Goal: Transaction & Acquisition: Book appointment/travel/reservation

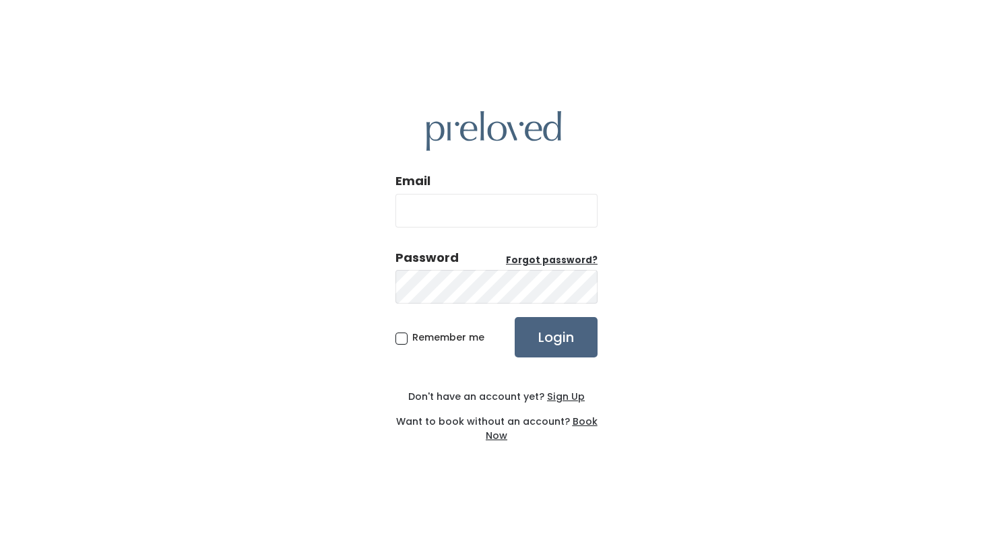
type input "[EMAIL_ADDRESS][DOMAIN_NAME]"
click at [561, 346] on input "Login" at bounding box center [556, 337] width 83 height 40
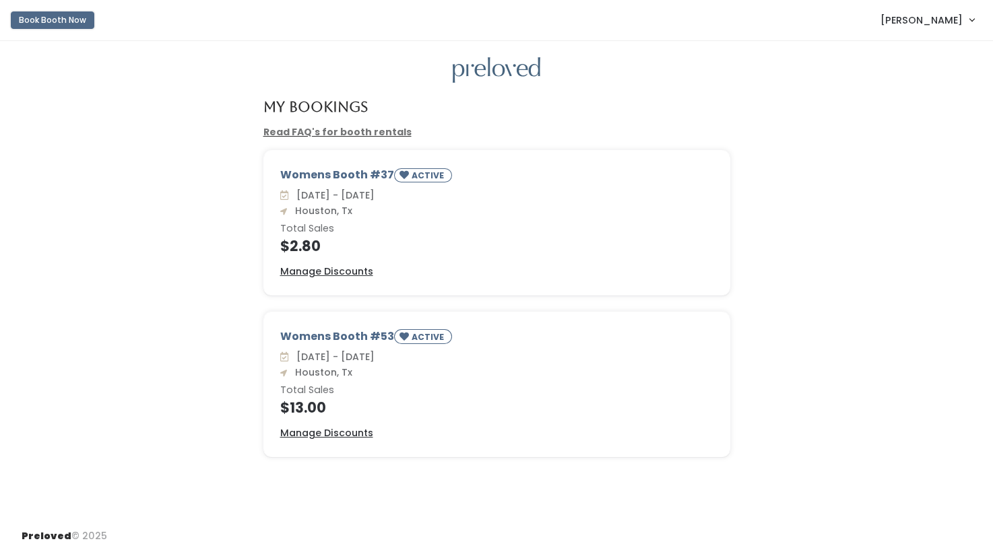
click at [63, 18] on button "Book Booth Now" at bounding box center [53, 20] width 84 height 18
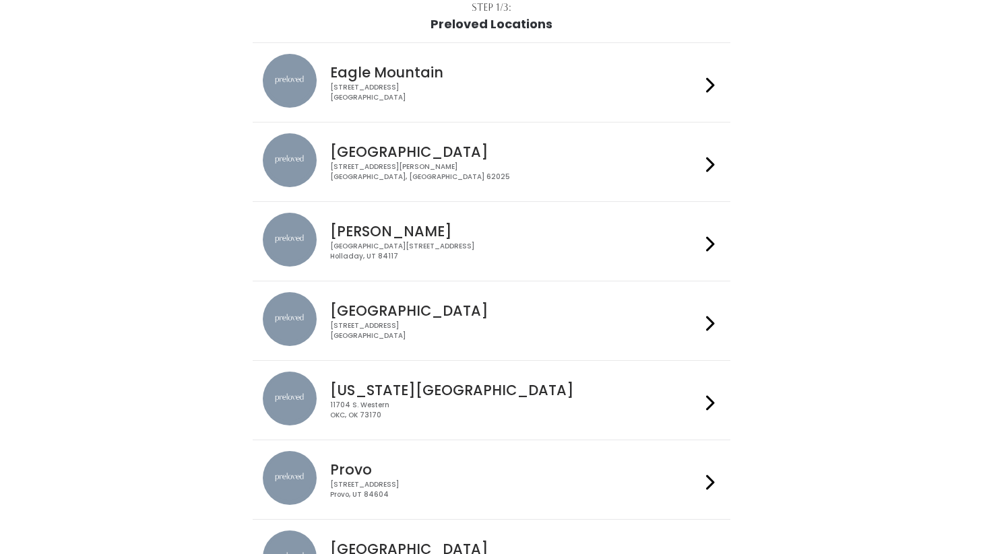
scroll to position [102, 0]
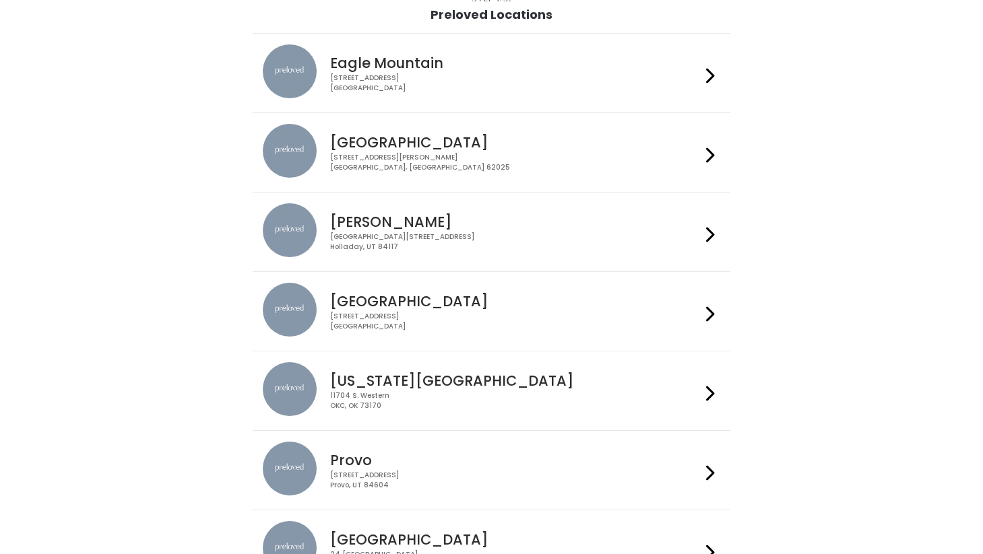
click at [401, 321] on div "3903 N Braeswood Blvd Houston, TX 77025" at bounding box center [515, 322] width 371 height 20
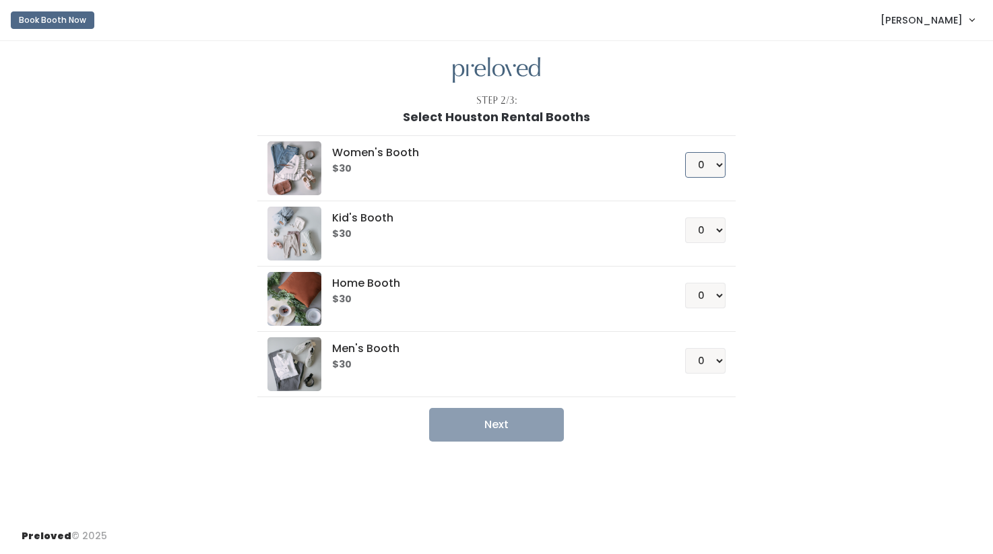
click at [705, 162] on select "0 1 2 3 4" at bounding box center [705, 165] width 40 height 26
select select "1"
click at [685, 152] on select "0 1 2 3 4" at bounding box center [705, 165] width 40 height 26
click at [554, 417] on button "Next" at bounding box center [496, 425] width 135 height 34
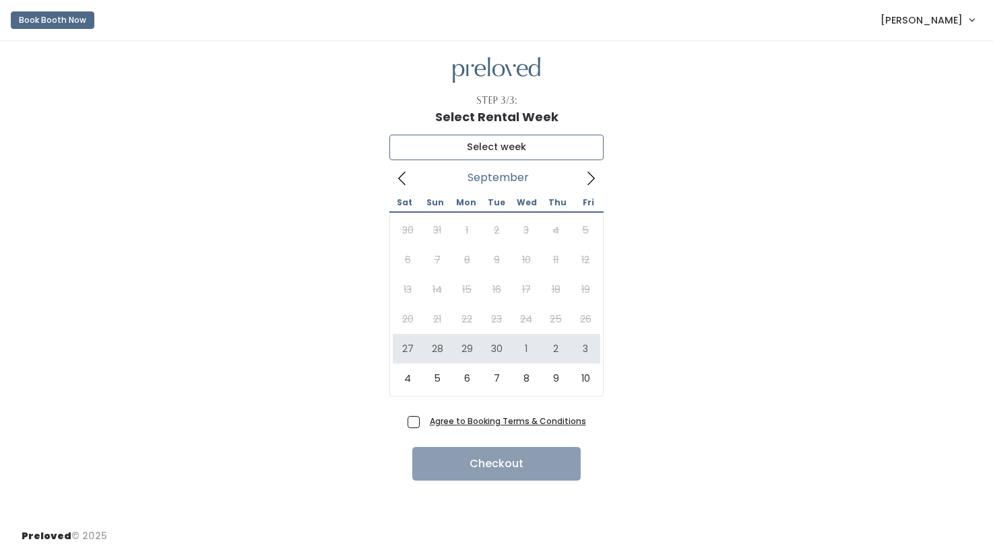
type input "September 27 to October 3"
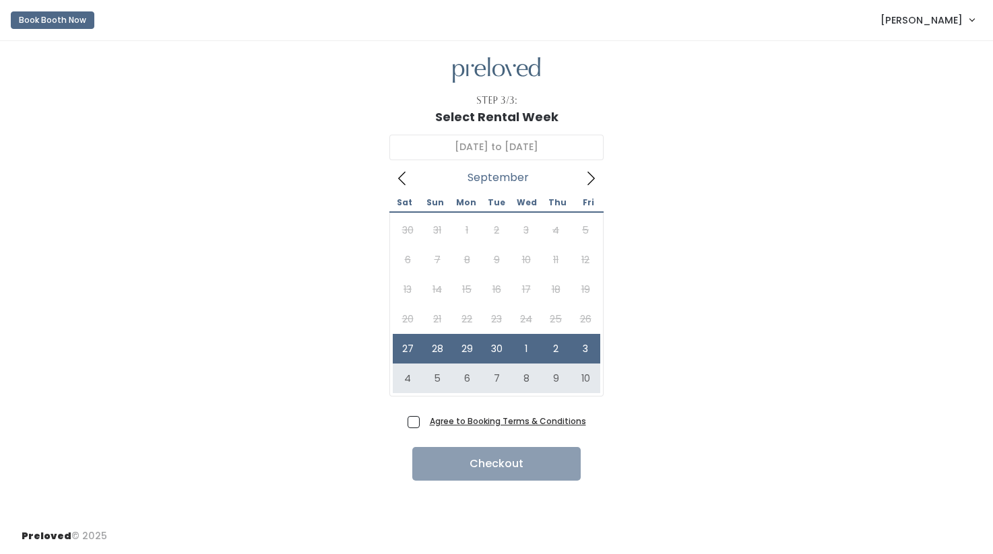
click at [424, 421] on span "Agree to Booking Terms & Conditions" at bounding box center [505, 420] width 162 height 13
click at [424, 421] on input "Agree to Booking Terms & Conditions" at bounding box center [428, 418] width 9 height 9
checkbox input "true"
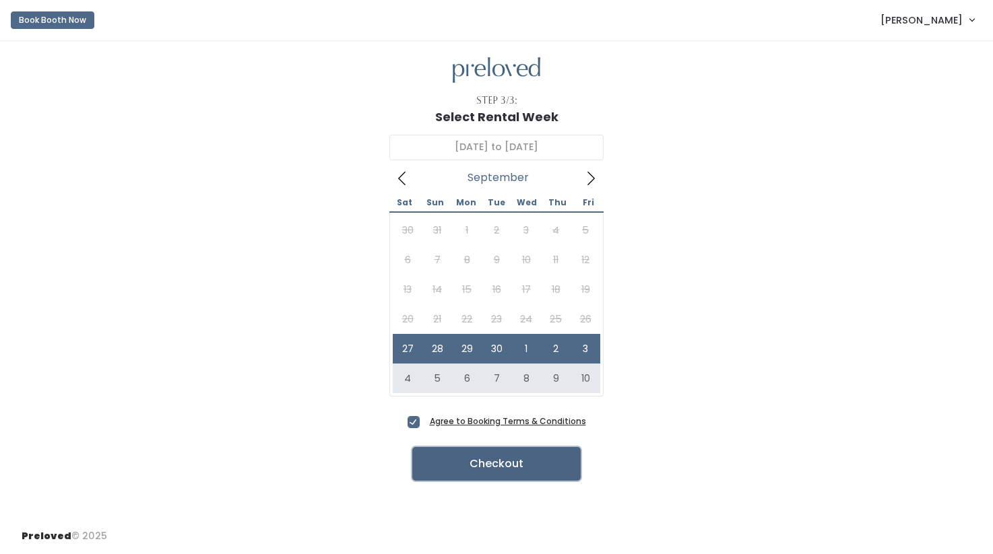
click at [446, 455] on button "Checkout" at bounding box center [496, 464] width 168 height 34
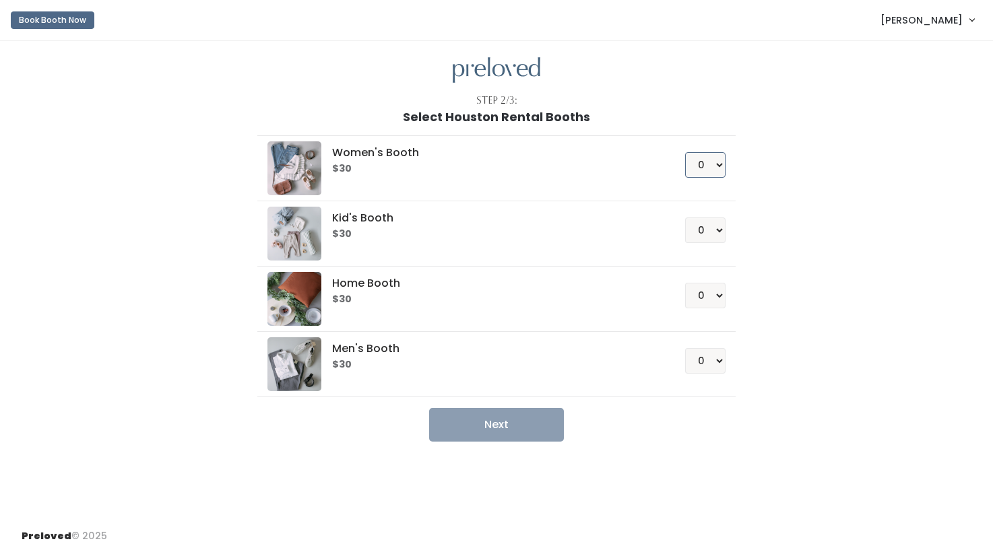
click at [718, 158] on select "0 1 2 3 4" at bounding box center [705, 165] width 40 height 26
select select "1"
click at [685, 152] on select "0 1 2 3 4" at bounding box center [705, 165] width 40 height 26
click at [722, 290] on select "0 1 2 3 4" at bounding box center [705, 296] width 40 height 26
select select "1"
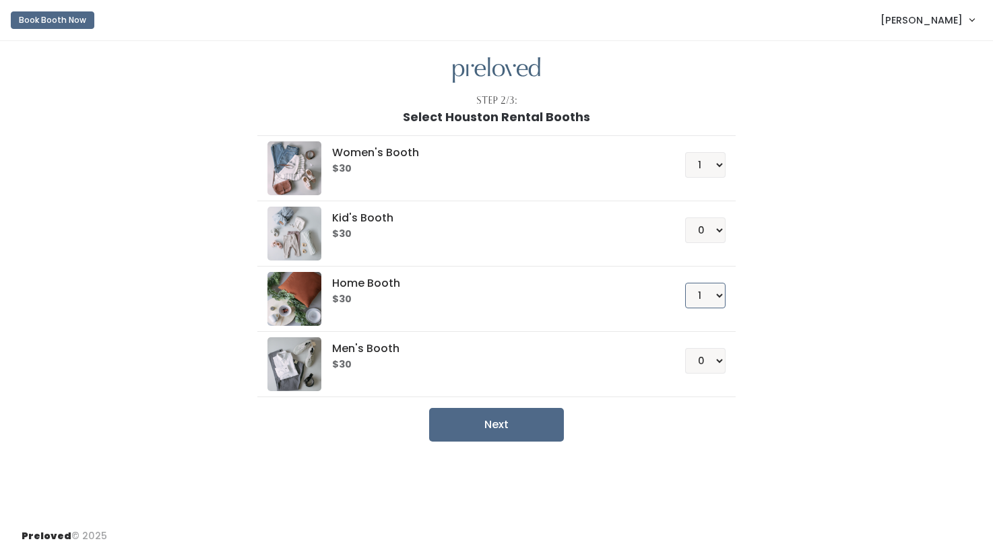
click at [685, 283] on select "0 1 2 3 4" at bounding box center [705, 296] width 40 height 26
click at [508, 430] on button "Next" at bounding box center [496, 425] width 135 height 34
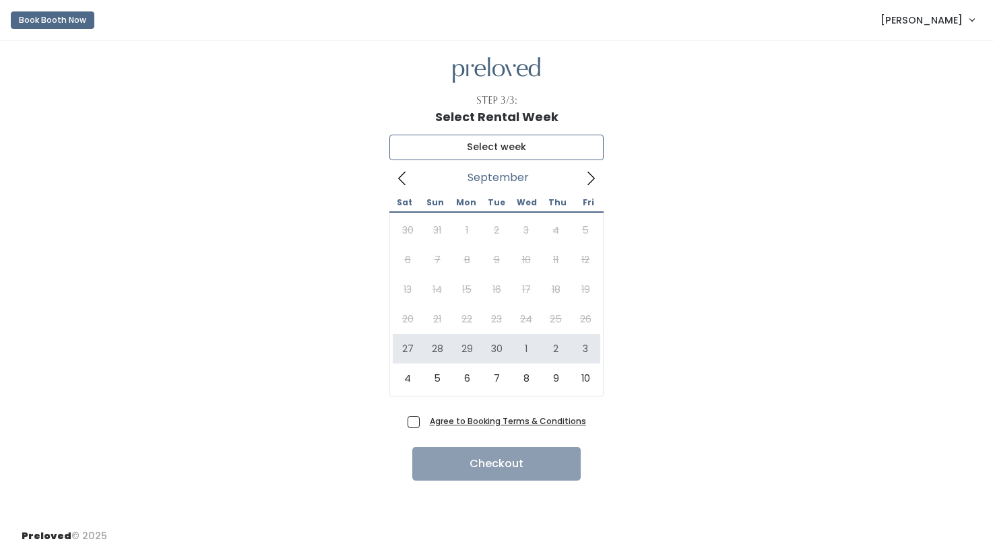
type input "September 27 to October 3"
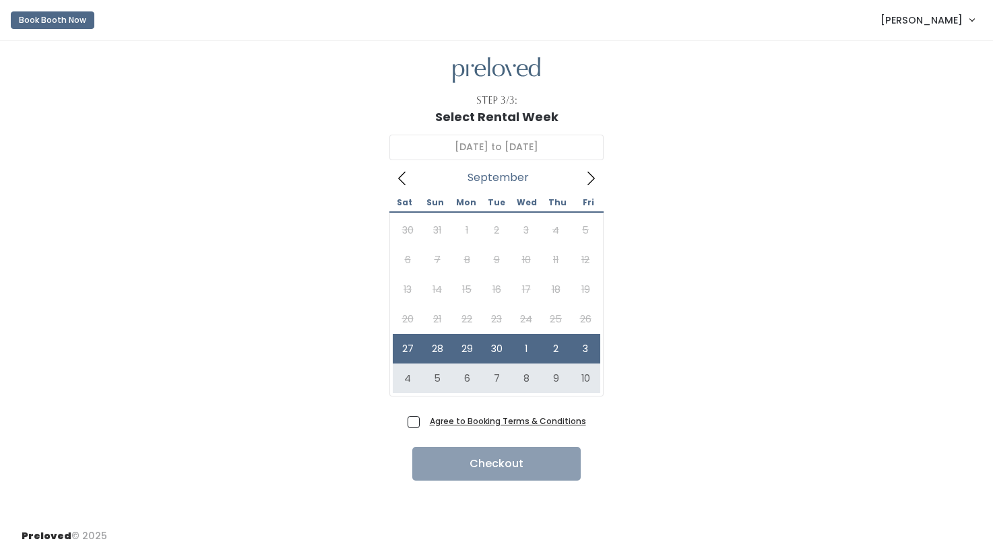
click at [424, 424] on span "Agree to Booking Terms & Conditions" at bounding box center [505, 420] width 162 height 13
click at [424, 423] on input "Agree to Booking Terms & Conditions" at bounding box center [428, 418] width 9 height 9
checkbox input "true"
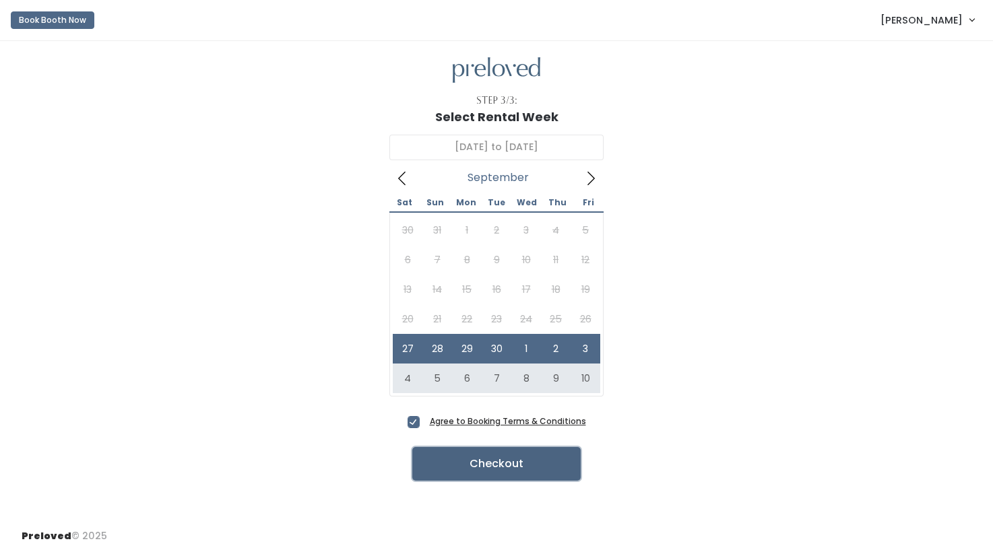
click at [439, 470] on button "Checkout" at bounding box center [496, 464] width 168 height 34
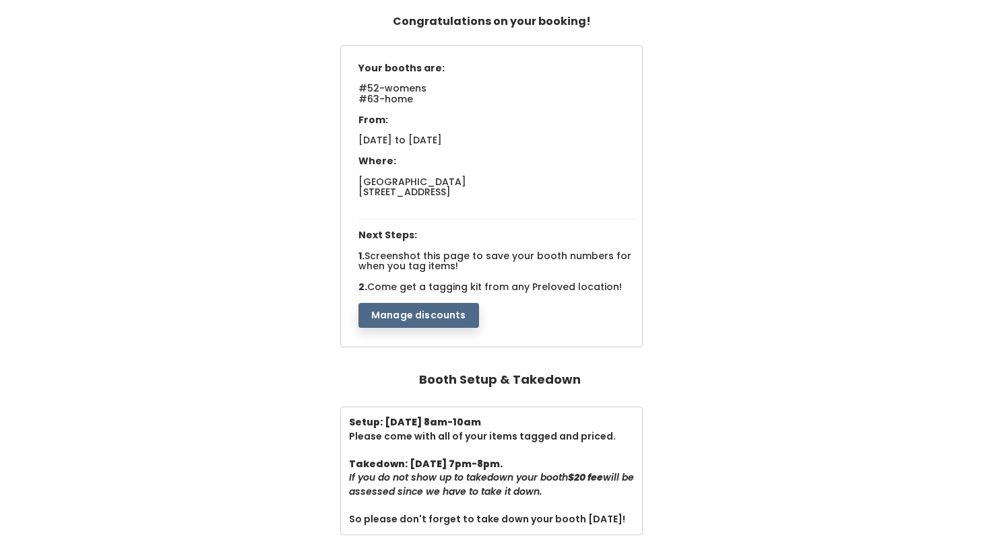
scroll to position [87, 0]
